Goal: Check status: Check status

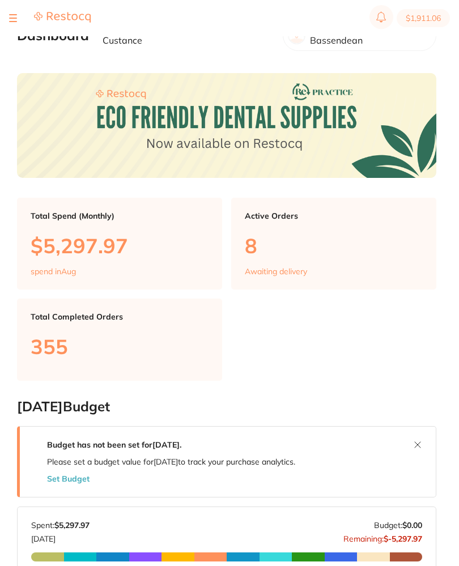
click at [23, 19] on div at bounding box center [50, 18] width 82 height 14
click at [18, 14] on div at bounding box center [50, 18] width 82 height 14
click at [3, 12] on section "$1,911.06" at bounding box center [229, 18] width 459 height 36
click at [13, 18] on button at bounding box center [13, 18] width 8 height 1
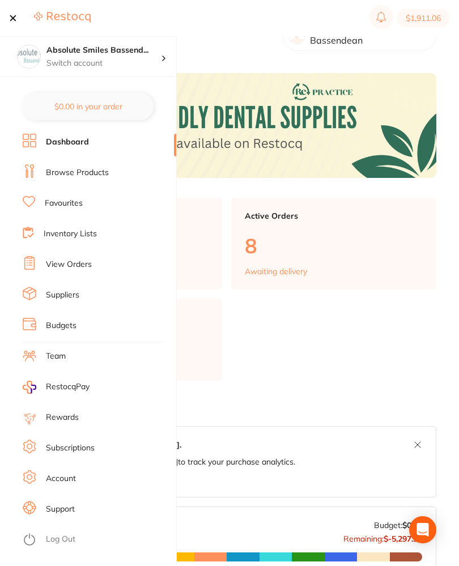
click at [61, 261] on link "View Orders" at bounding box center [69, 264] width 46 height 11
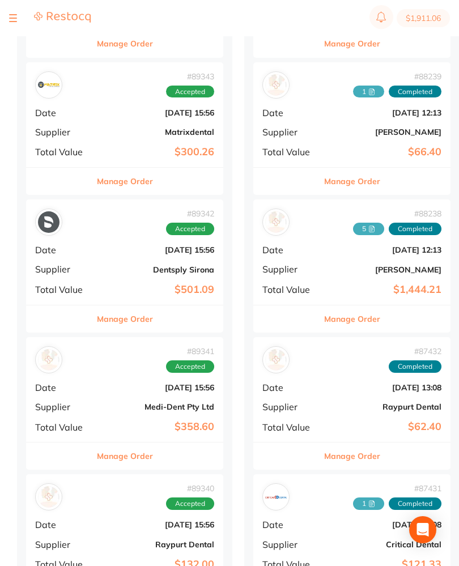
scroll to position [372, 0]
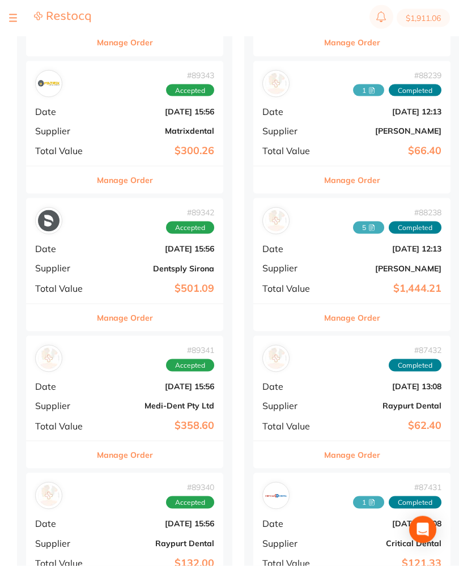
click at [98, 379] on div "# 89341 Accepted Date [DATE] 15:56 Supplier Medi-Dent Pty Ltd Total Value $358.…" at bounding box center [124, 388] width 197 height 105
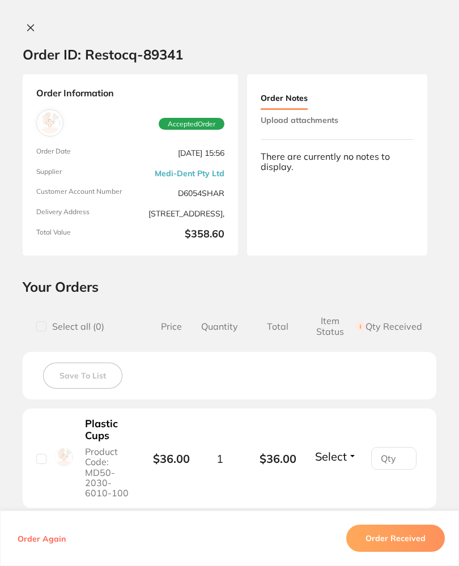
click at [28, 19] on div "Order ID: Restocq- 89341 Order Information Accepted Order Order Date [DATE] 15:…" at bounding box center [229, 283] width 459 height 566
click at [34, 33] on button at bounding box center [31, 29] width 16 height 12
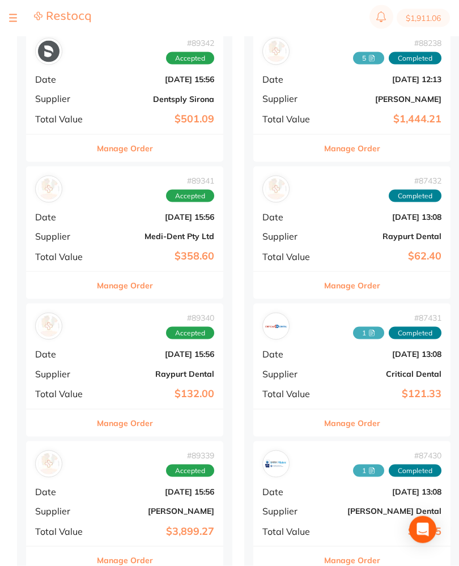
scroll to position [546, 0]
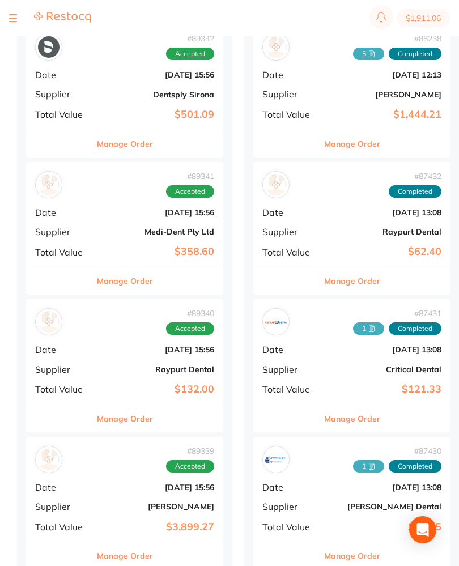
click at [115, 365] on b "Raypurt Dental" at bounding box center [157, 369] width 113 height 9
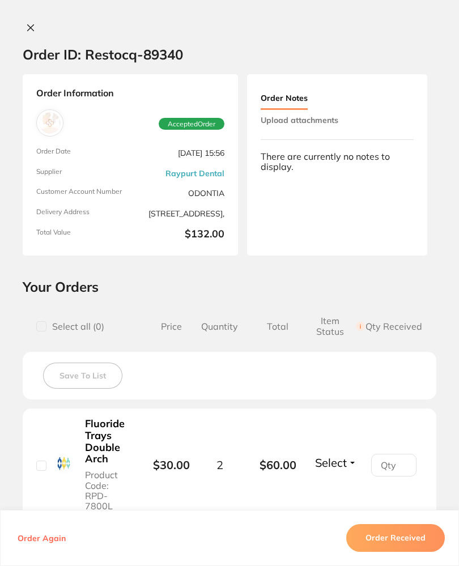
click at [24, 17] on div "Order ID: Restocq- 89340 Order Information Accepted Order Order Date [DATE] 15:…" at bounding box center [229, 283] width 459 height 566
click at [24, 24] on button at bounding box center [31, 29] width 16 height 12
